Goal: Information Seeking & Learning: Learn about a topic

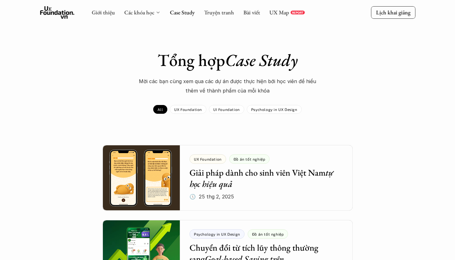
click at [157, 12] on polyline at bounding box center [158, 12] width 2 height 1
click at [157, 14] on icon at bounding box center [157, 12] width 5 height 5
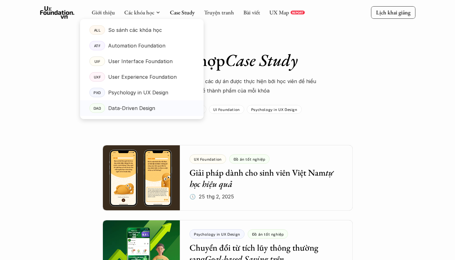
click at [131, 93] on p "Psychology in UX Design" at bounding box center [138, 92] width 60 height 9
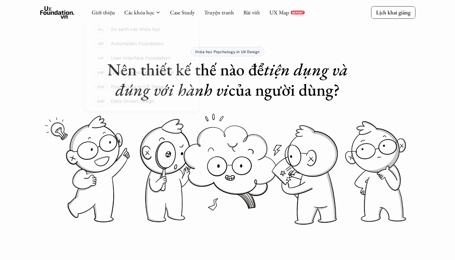
click at [156, 7] on div "Giới thiệu Các khóa học Case Study Truyện tranh Bài viết UX Map REPORT" at bounding box center [198, 12] width 213 height 12
click at [149, 10] on link "Các khóa học" at bounding box center [139, 12] width 30 height 7
click at [149, 15] on div at bounding box center [141, 64] width 123 height 110
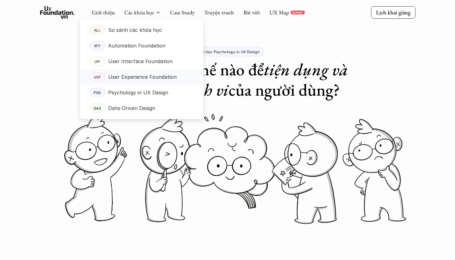
click at [144, 75] on p "User Experience Foundation" at bounding box center [142, 76] width 68 height 9
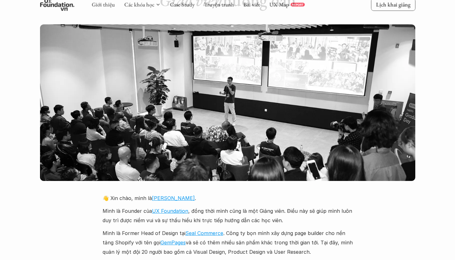
scroll to position [1304, 0]
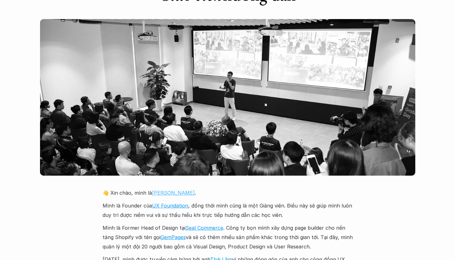
click at [160, 190] on link "[PERSON_NAME]" at bounding box center [173, 193] width 43 height 6
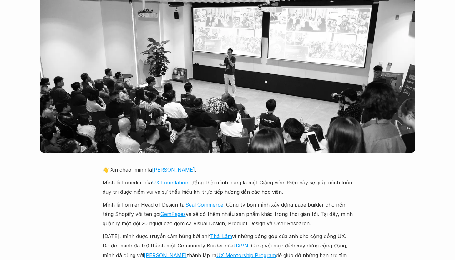
scroll to position [1328, 0]
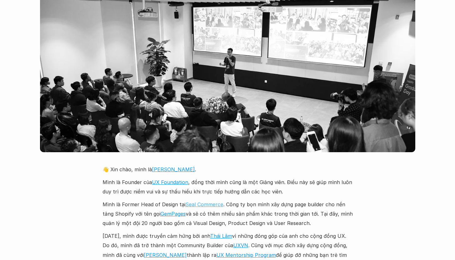
click at [208, 201] on link "Seal Commerce" at bounding box center [204, 204] width 38 height 6
